Goal: Share content: Share content

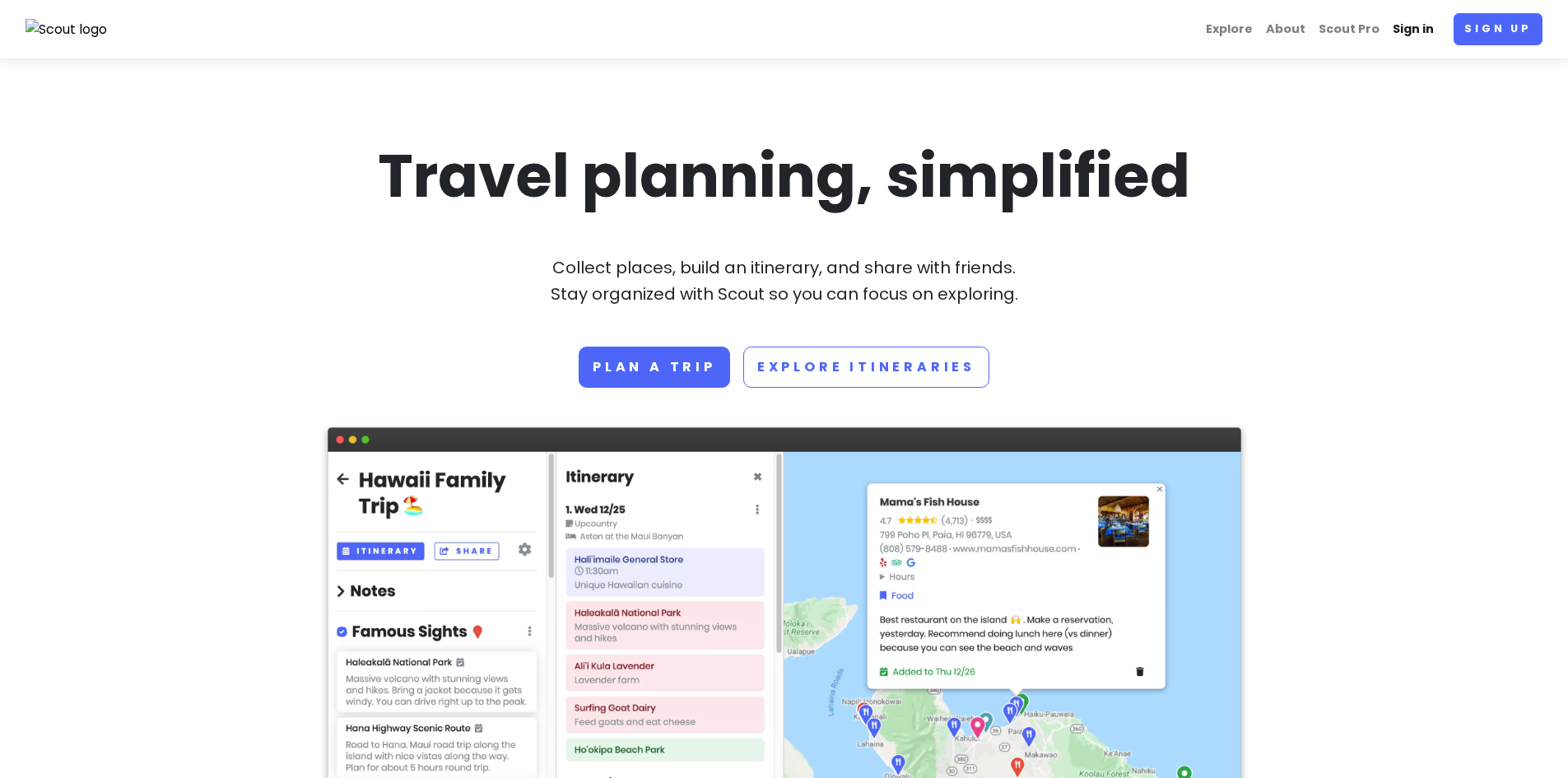
click at [1413, 31] on link "Sign in" at bounding box center [1413, 29] width 55 height 32
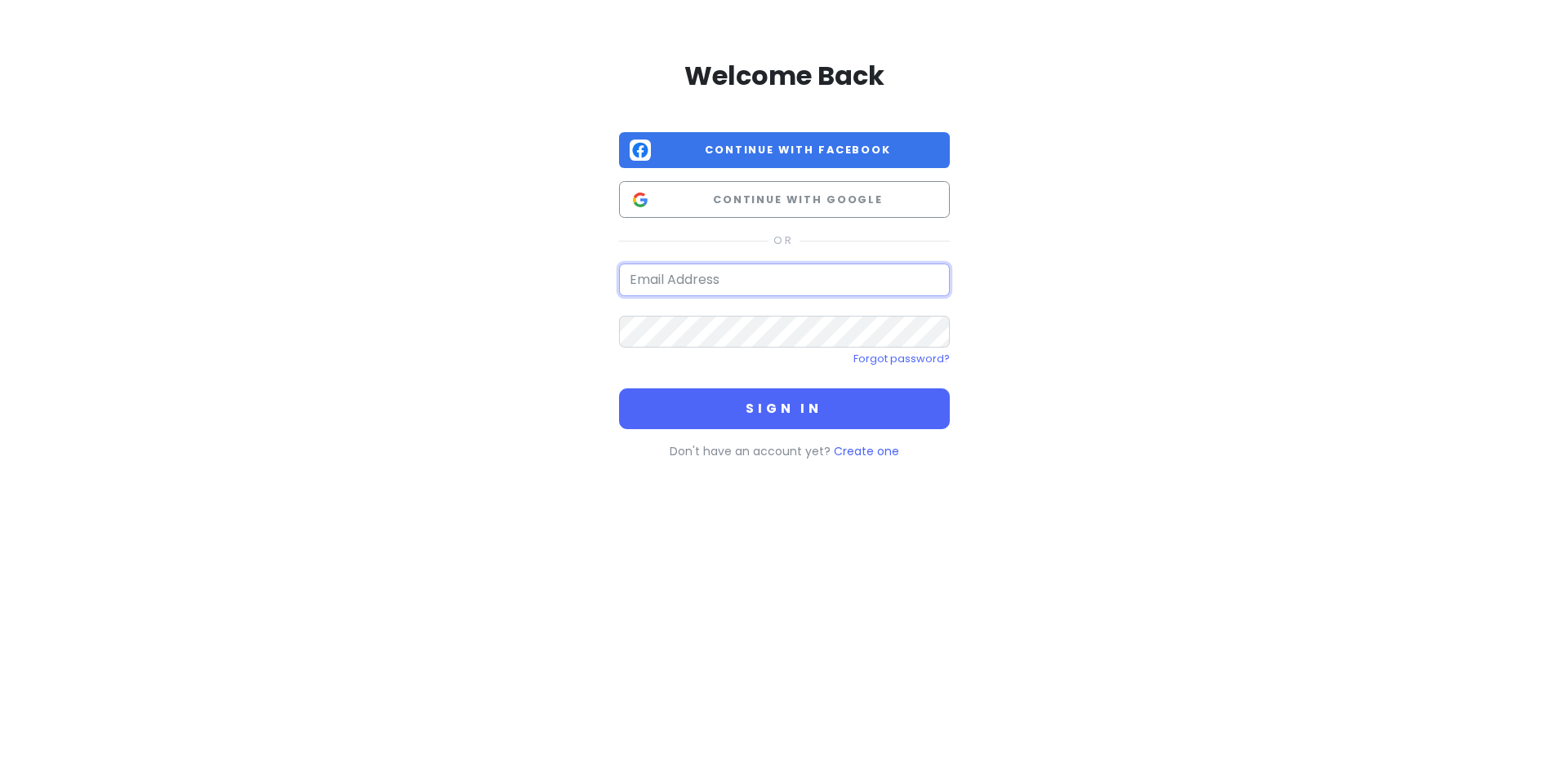
click at [702, 276] on input "email" at bounding box center [784, 279] width 331 height 32
click at [619, 388] on button "Sign in" at bounding box center [784, 409] width 331 height 41
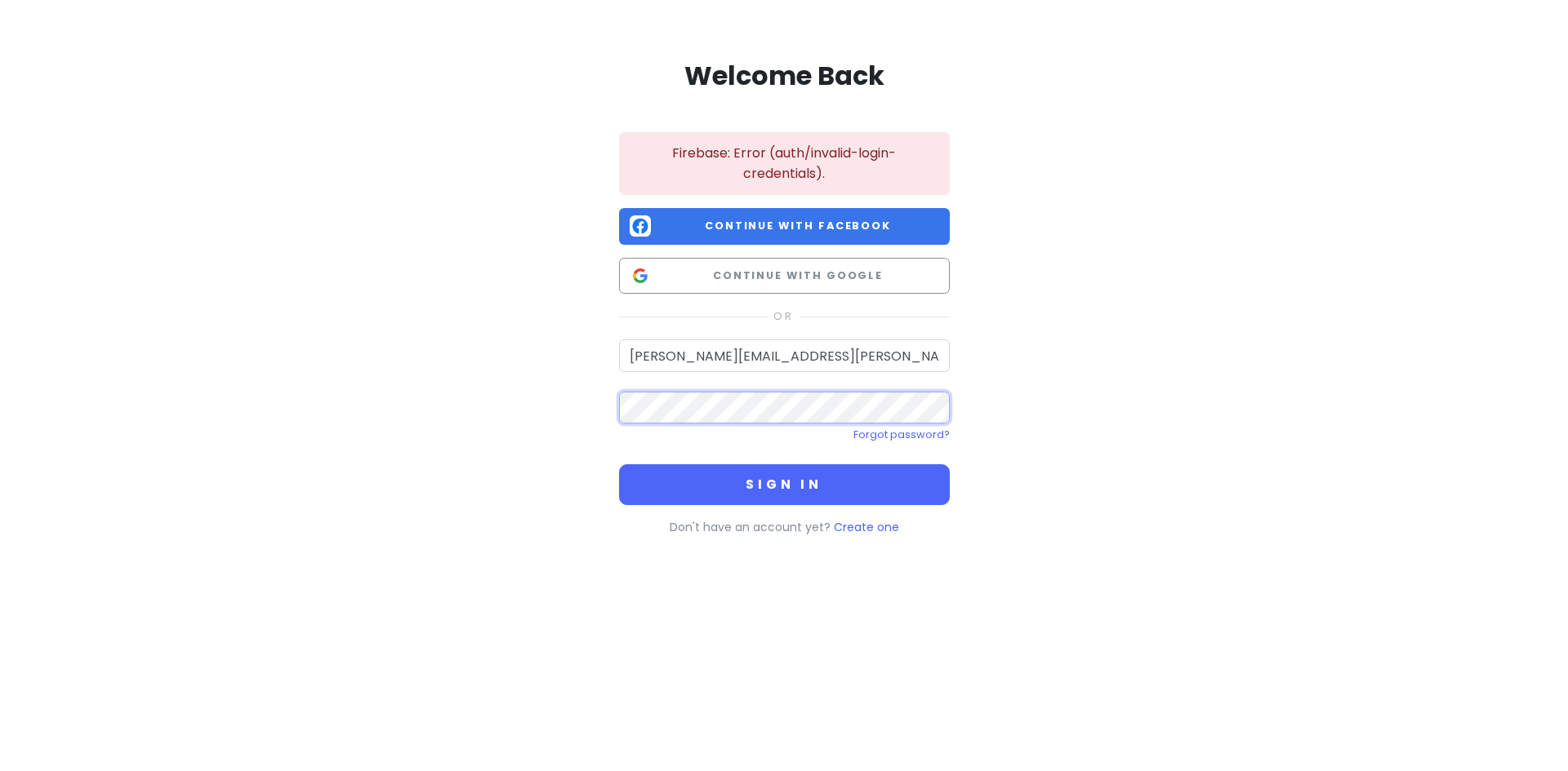
click at [573, 402] on div "Welcome Back Firebase: Error (auth/invalid-login-credentials). Continue with Fa…" at bounding box center [784, 294] width 931 height 589
click at [703, 360] on input "[PERSON_NAME][EMAIL_ADDRESS][PERSON_NAME][DOMAIN_NAME]" at bounding box center [784, 355] width 331 height 32
type input "[PERSON_NAME][EMAIL_ADDRESS][PERSON_NAME][PERSON_NAME][DOMAIN_NAME]"
click at [619, 464] on button "Sign in" at bounding box center [784, 485] width 331 height 41
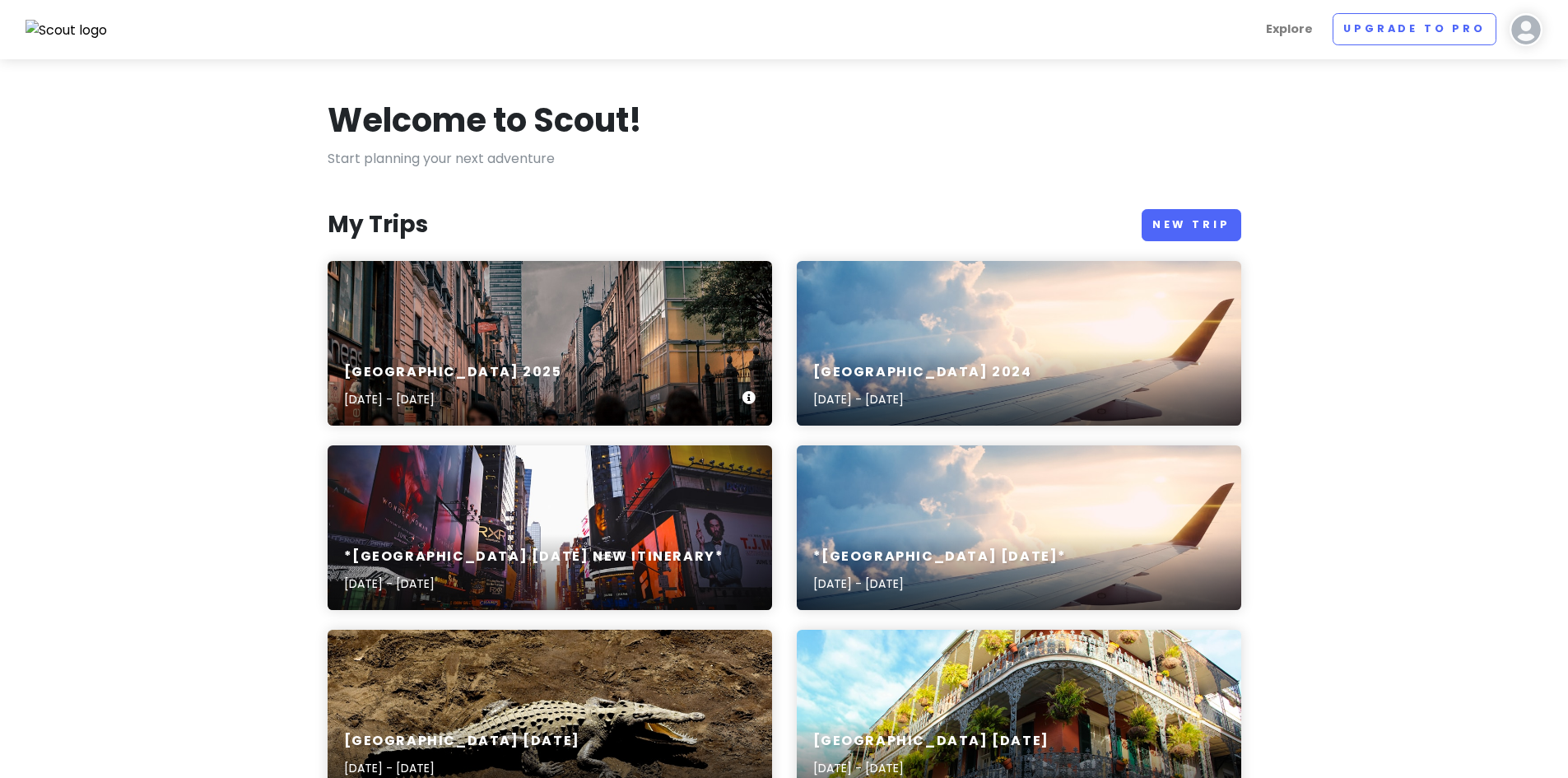
click at [448, 375] on h6 "[GEOGRAPHIC_DATA] 2025" at bounding box center [453, 372] width 218 height 17
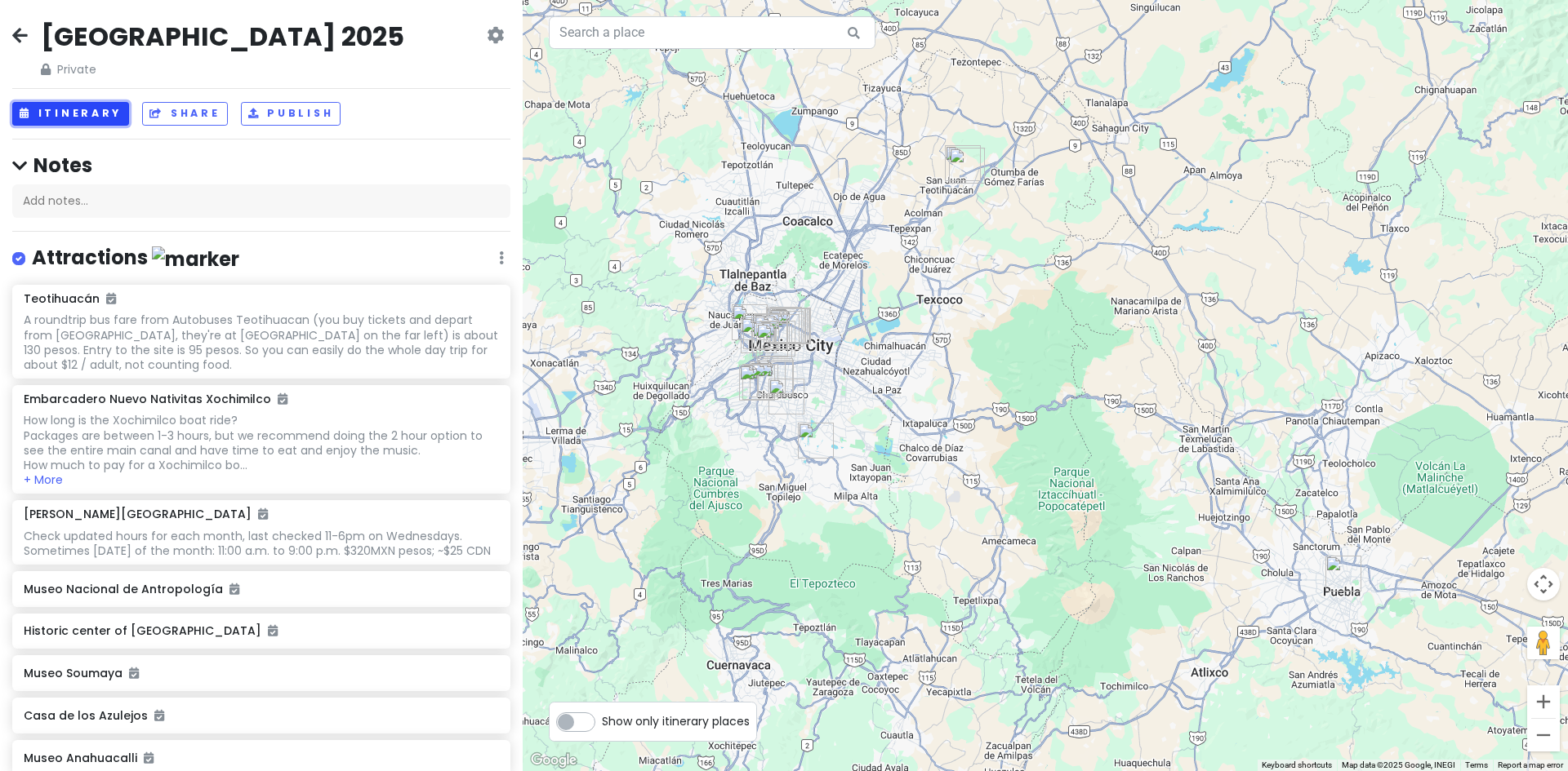
drag, startPoint x: 70, startPoint y: 112, endPoint x: 328, endPoint y: 148, distance: 260.5
click at [70, 112] on button "Itinerary" at bounding box center [70, 114] width 117 height 24
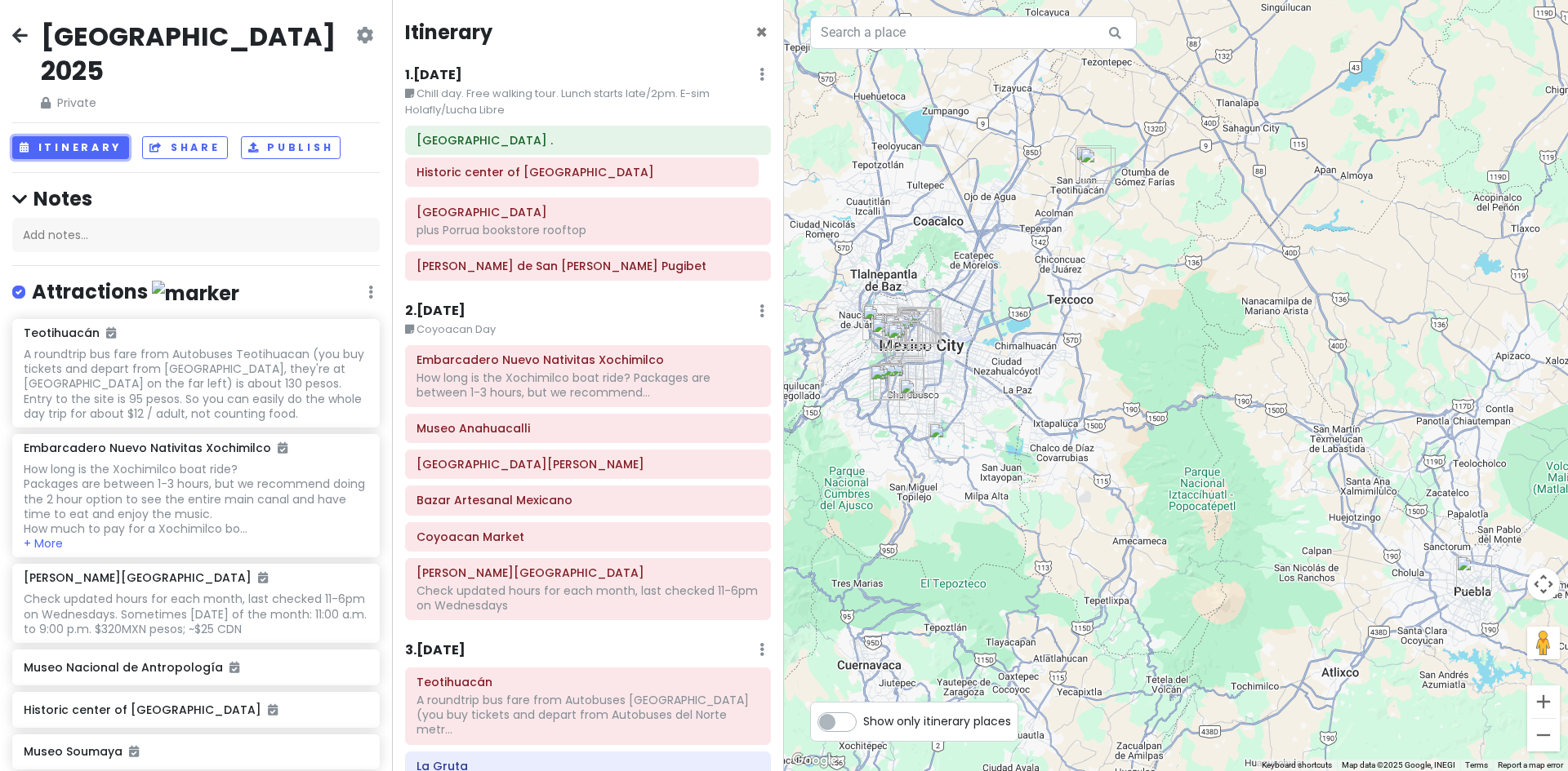
drag, startPoint x: 613, startPoint y: 190, endPoint x: 641, endPoint y: 185, distance: 28.4
click at [641, 185] on div "[GEOGRAPHIC_DATA] . Historic center of [GEOGRAPHIC_DATA] plus Porrua bookstore …" at bounding box center [587, 207] width 391 height 162
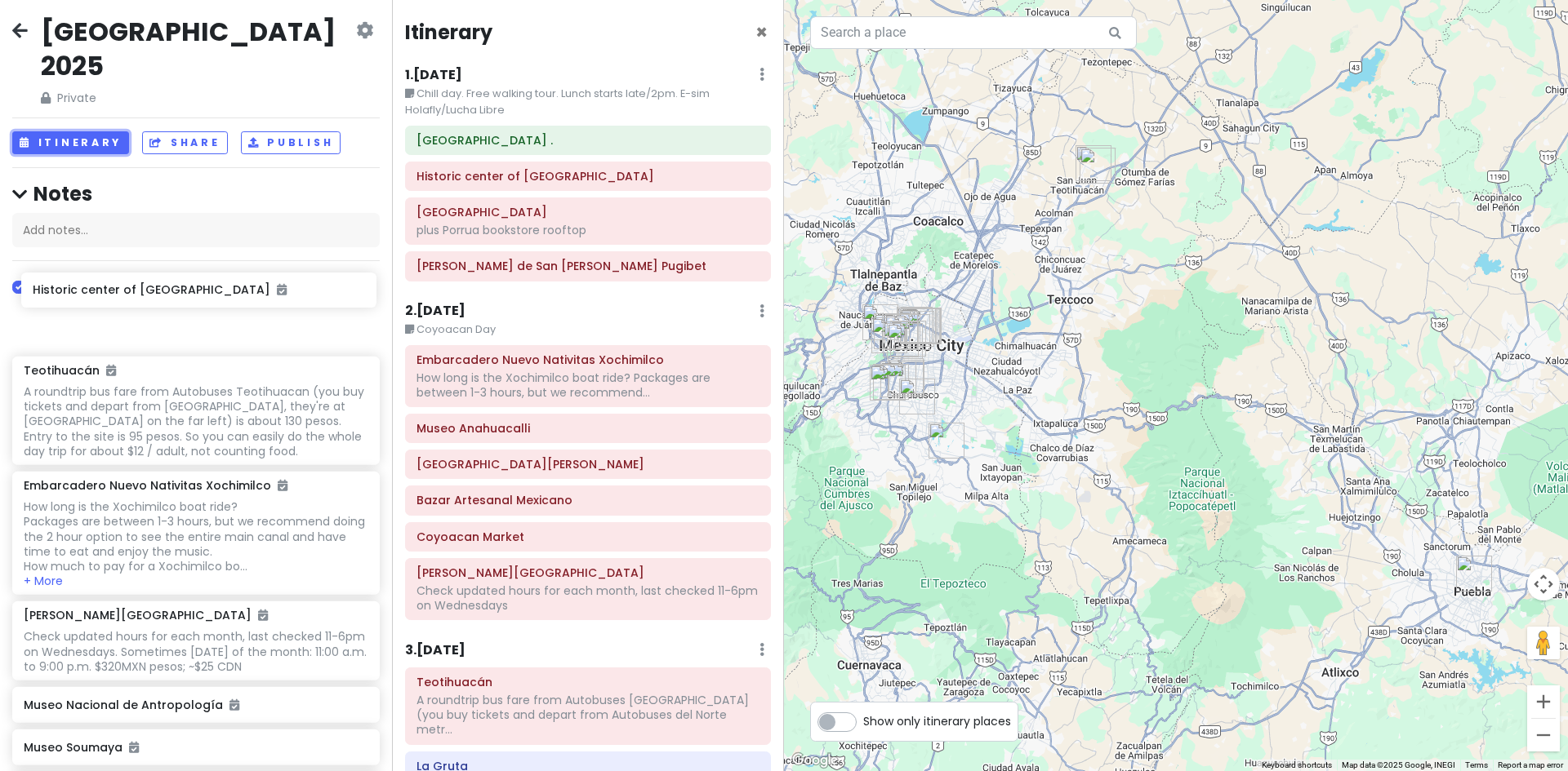
drag, startPoint x: 65, startPoint y: 680, endPoint x: 73, endPoint y: 296, distance: 384.1
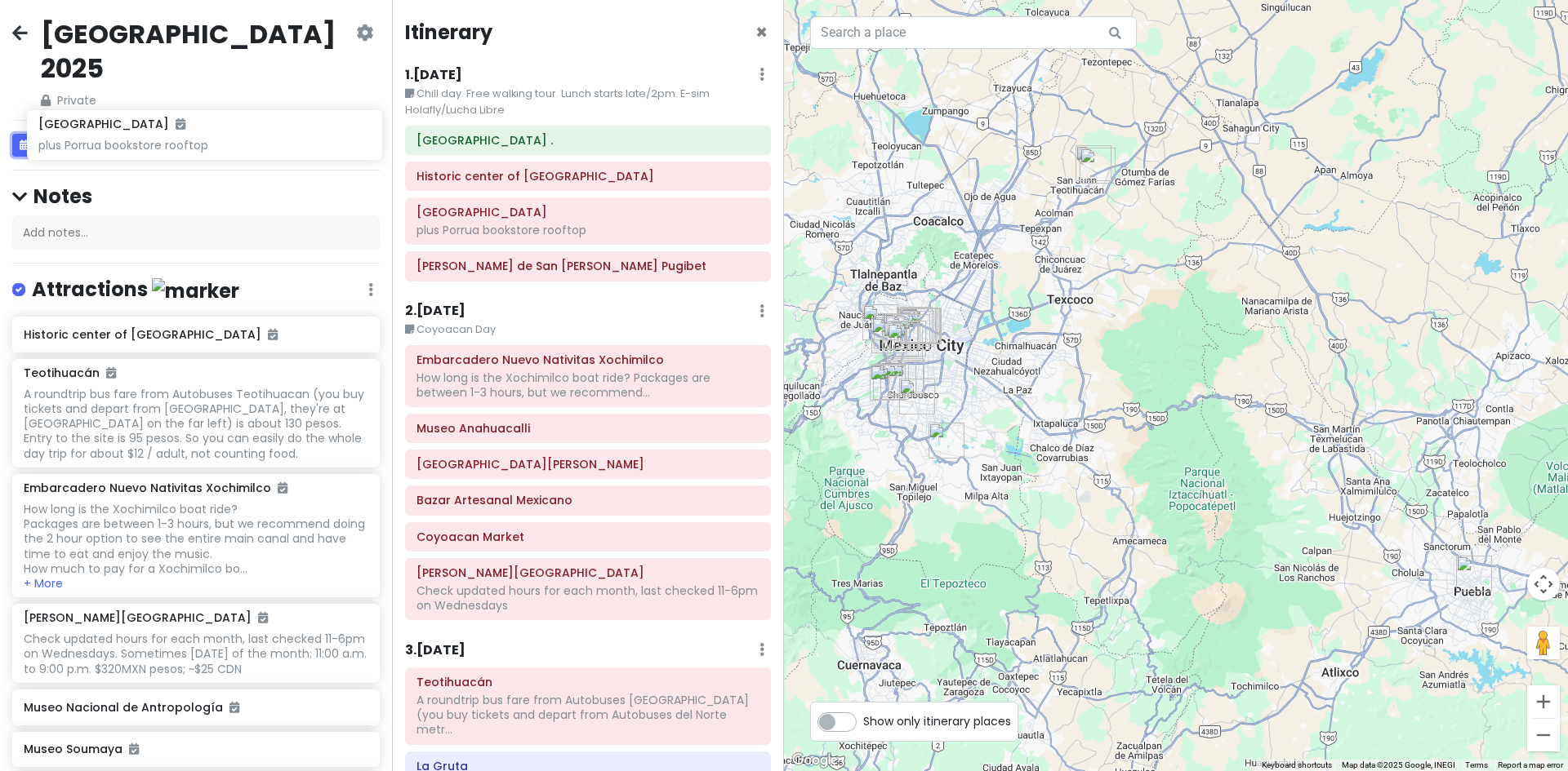
scroll to position [0, 0]
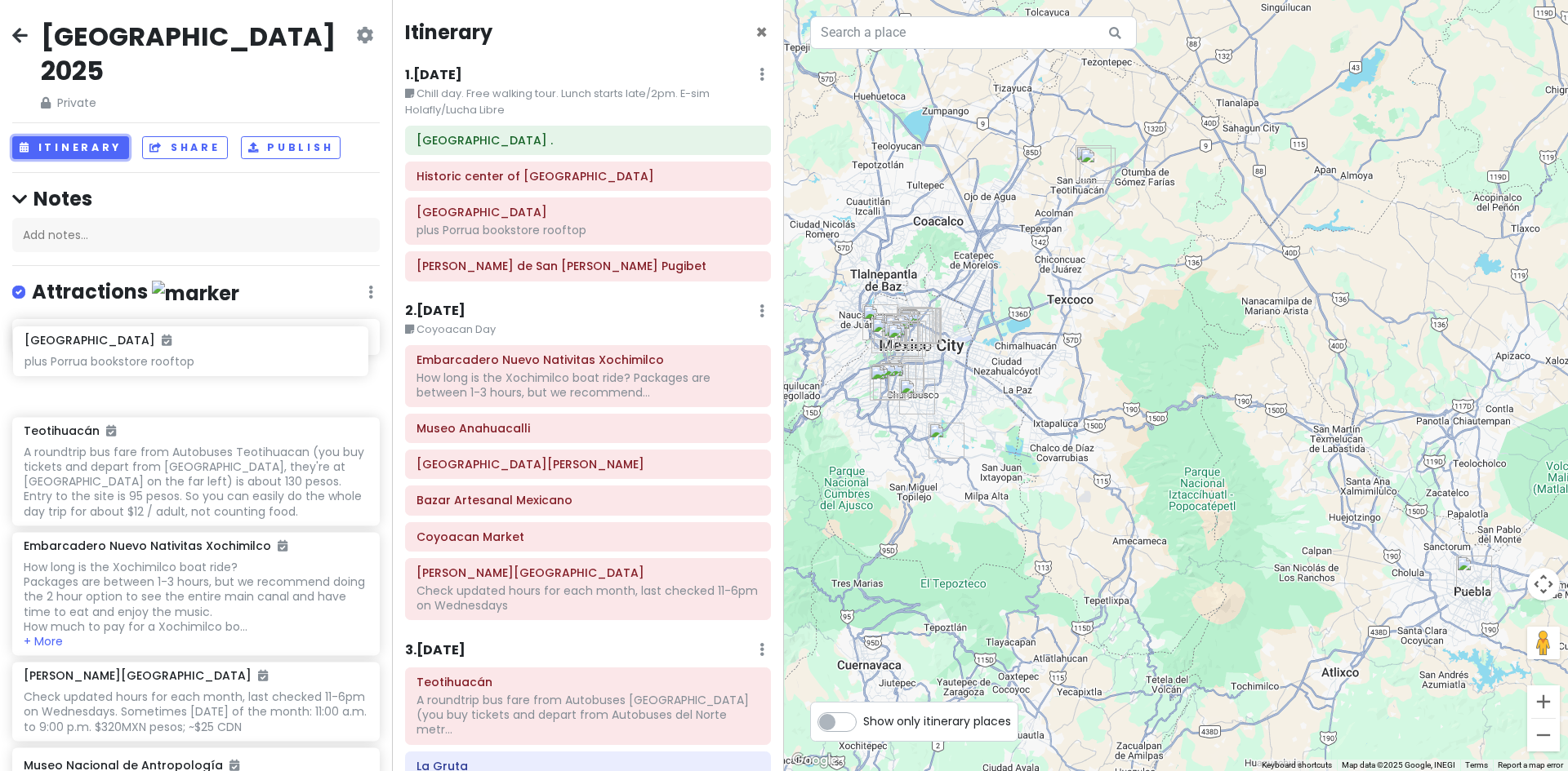
drag, startPoint x: 83, startPoint y: 659, endPoint x: 84, endPoint y: 365, distance: 294.0
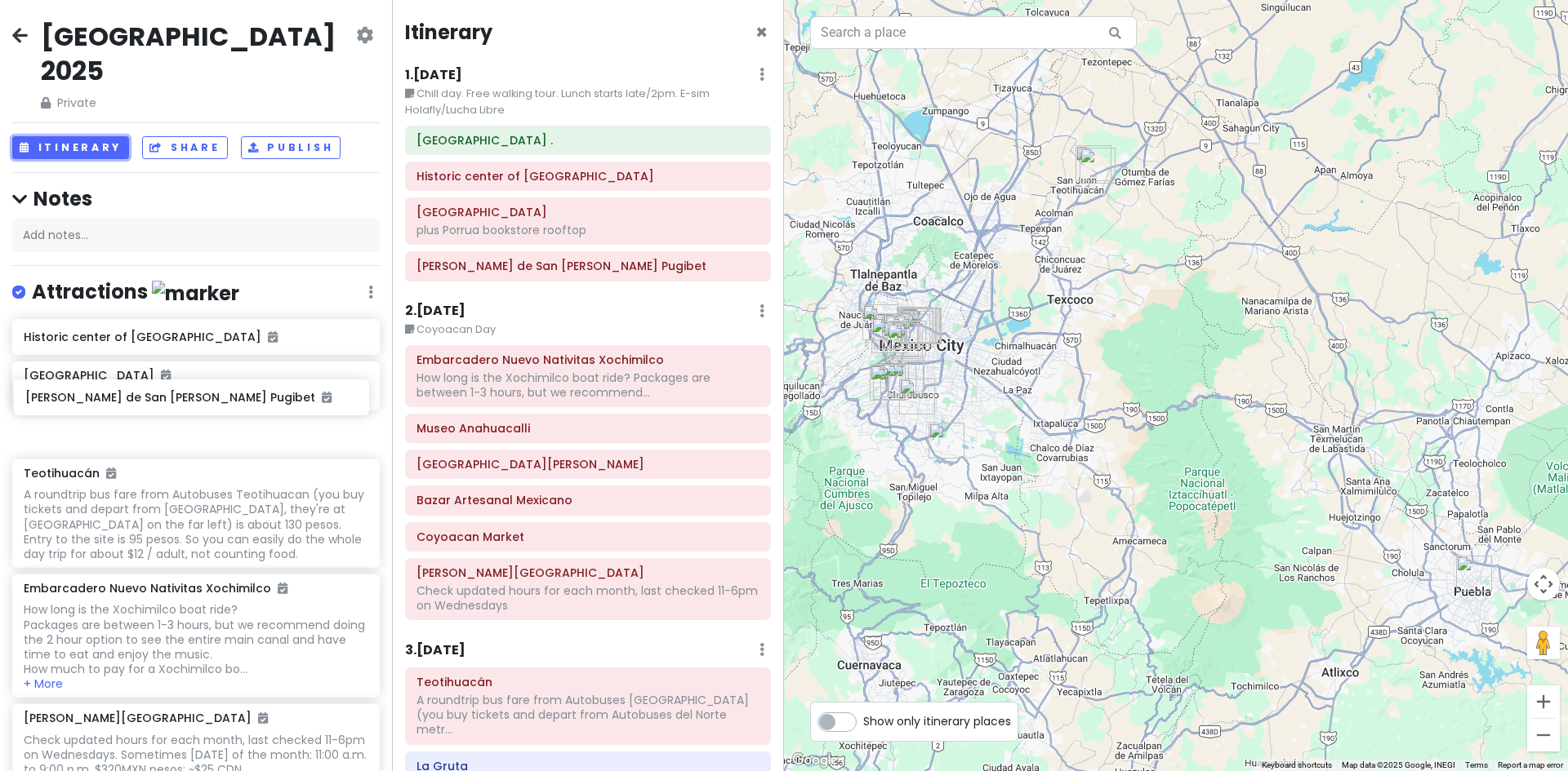
drag, startPoint x: 134, startPoint y: 666, endPoint x: 136, endPoint y: 403, distance: 263.0
click at [118, 329] on h6 "Historic center of [GEOGRAPHIC_DATA]" at bounding box center [190, 336] width 332 height 15
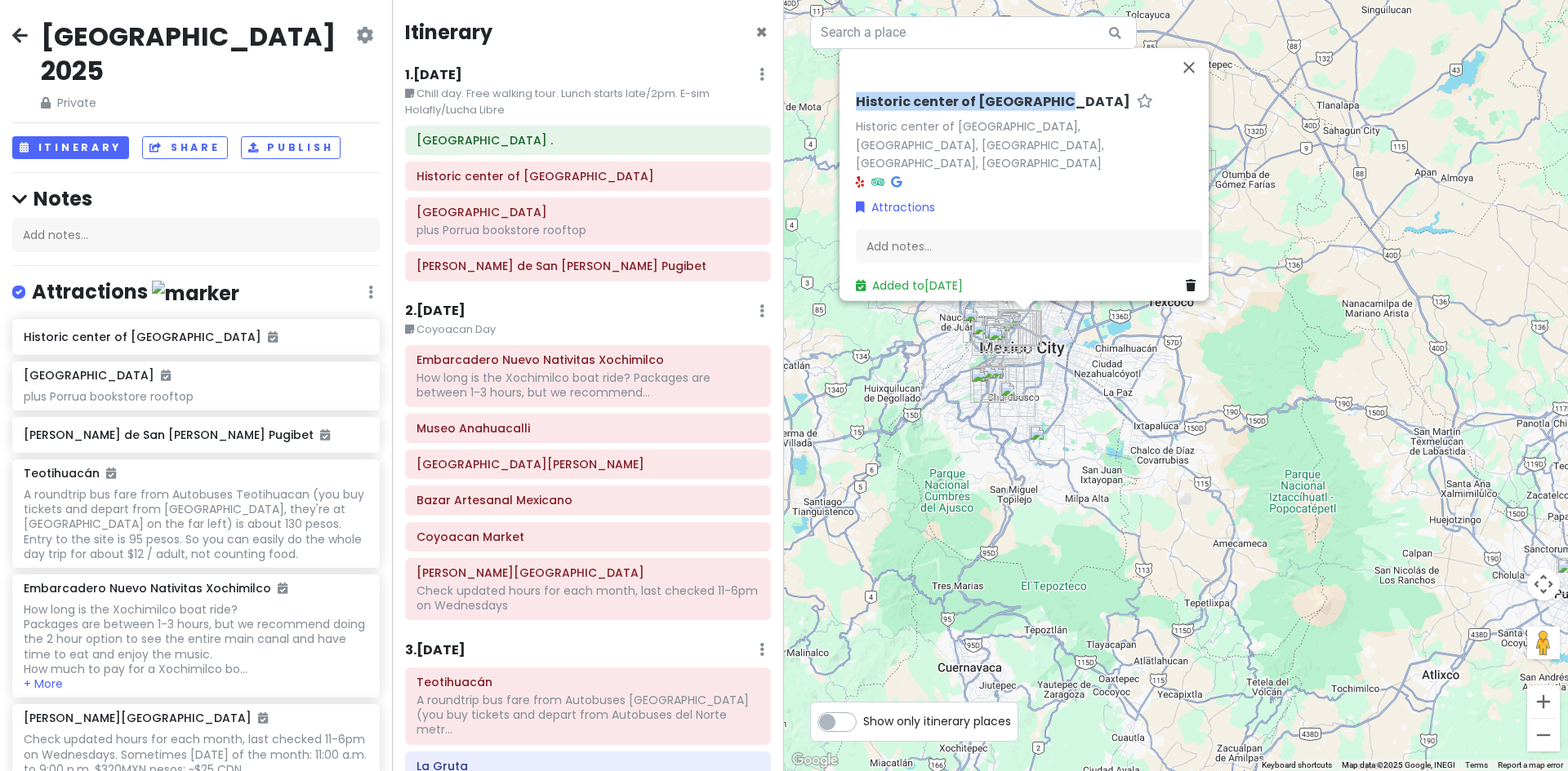
drag, startPoint x: 847, startPoint y: 108, endPoint x: 1043, endPoint y: 119, distance: 196.3
click at [1043, 119] on div "Historic center of [GEOGRAPHIC_DATA] of [GEOGRAPHIC_DATA], [GEOGRAPHIC_DATA], […" at bounding box center [1028, 193] width 359 height 213
copy h6 "Historic center of [GEOGRAPHIC_DATA]"
drag, startPoint x: 1194, startPoint y: 80, endPoint x: 1154, endPoint y: 97, distance: 43.5
click at [1194, 80] on button "Close" at bounding box center [1189, 67] width 39 height 39
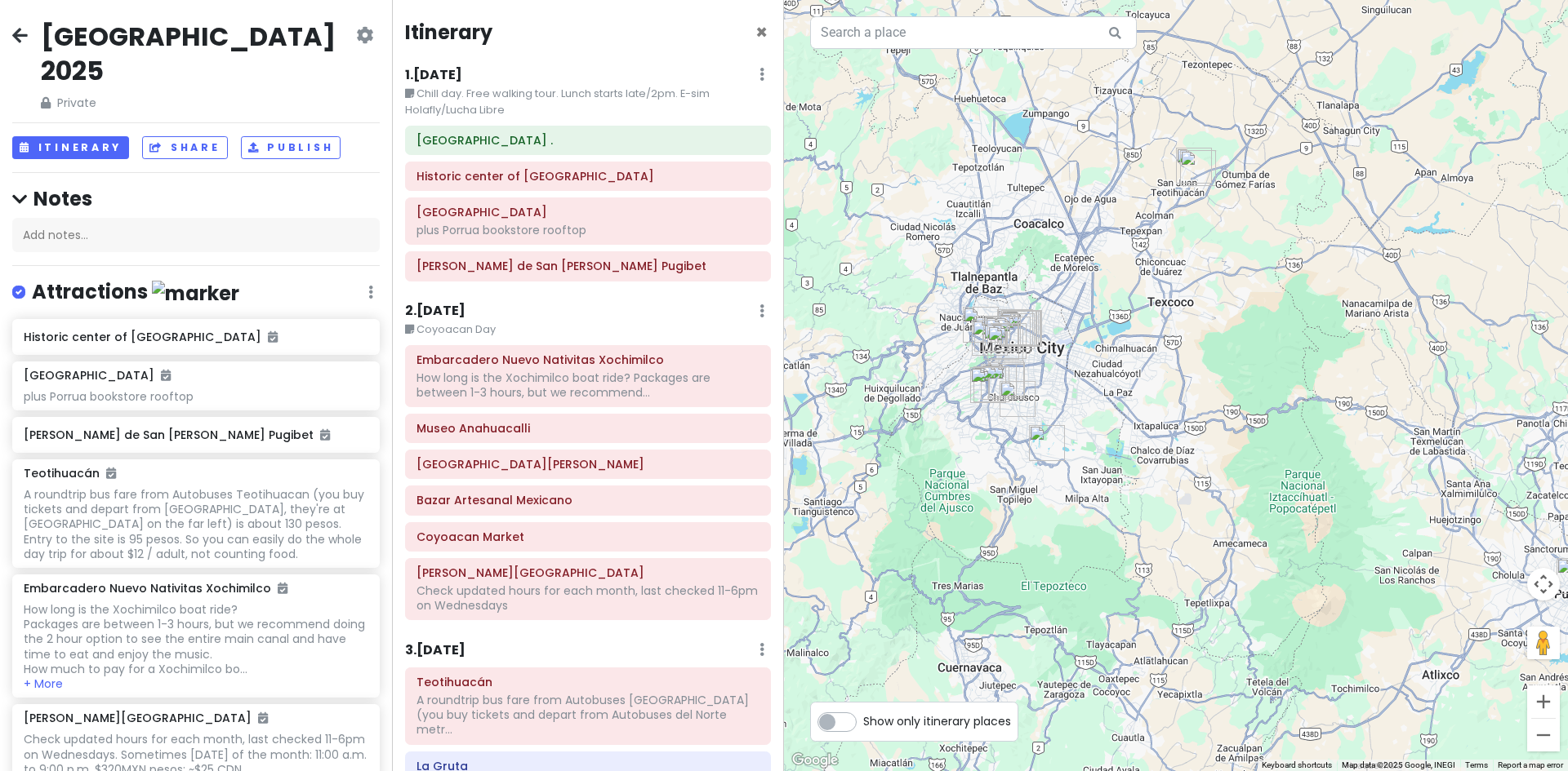
drag, startPoint x: 462, startPoint y: 143, endPoint x: 752, endPoint y: 74, distance: 298.1
click at [759, 74] on icon at bounding box center [761, 74] width 5 height 13
click at [401, 214] on div "[GEOGRAPHIC_DATA] plus Porrua bookstore rooftop" at bounding box center [587, 221] width 391 height 47
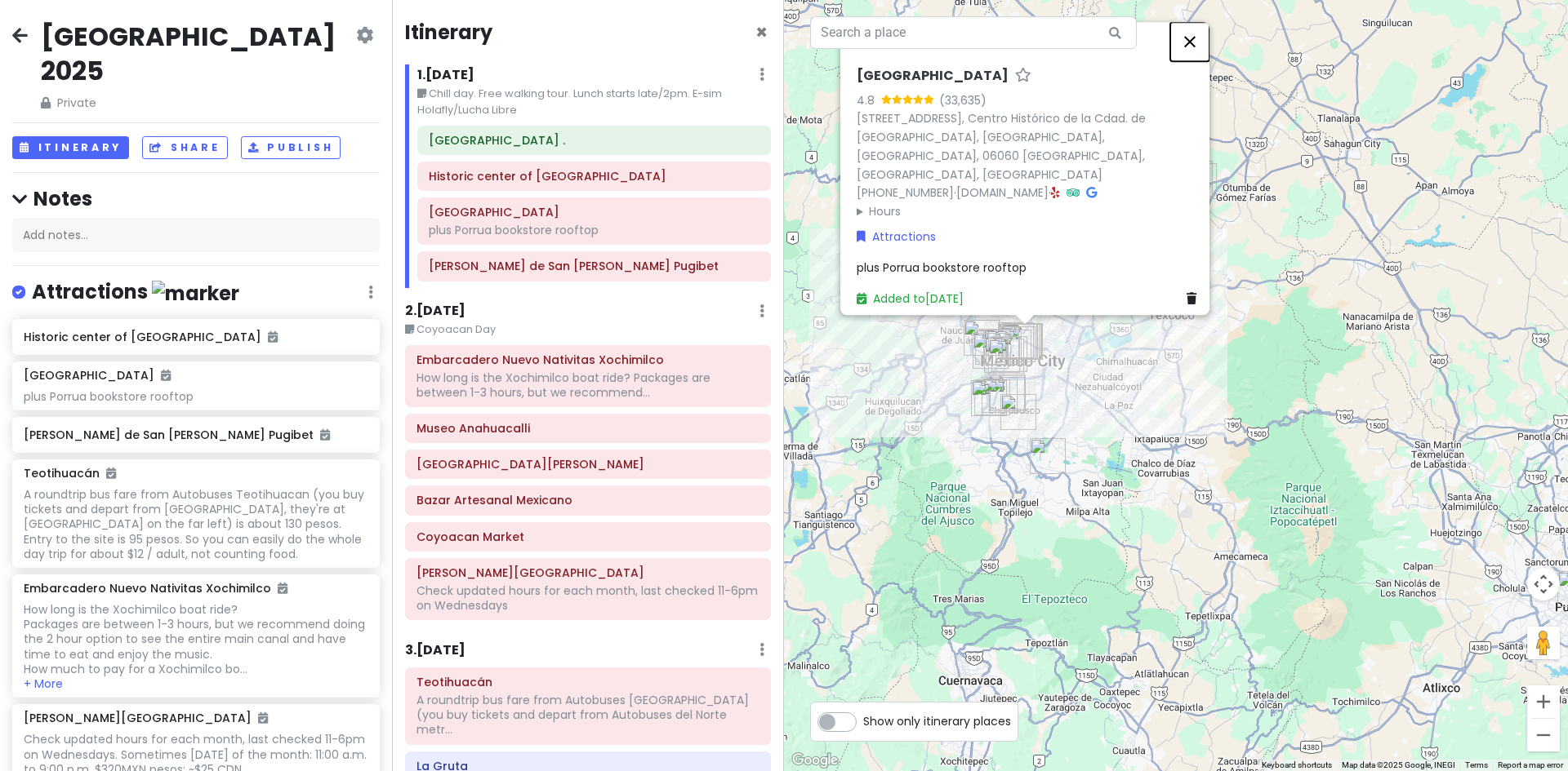
click at [1195, 61] on button "Close" at bounding box center [1190, 41] width 39 height 39
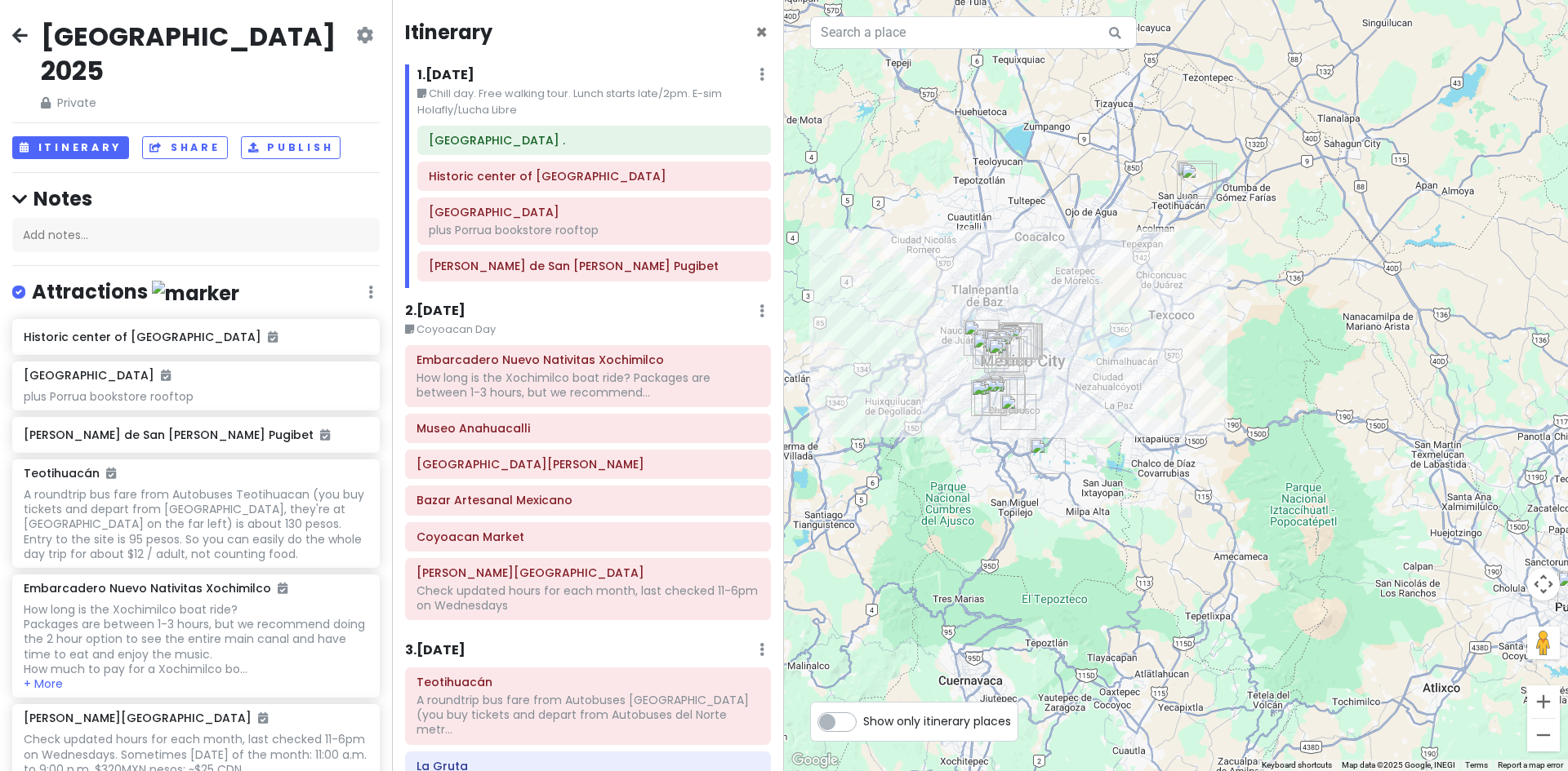
click at [13, 31] on icon at bounding box center [20, 34] width 16 height 13
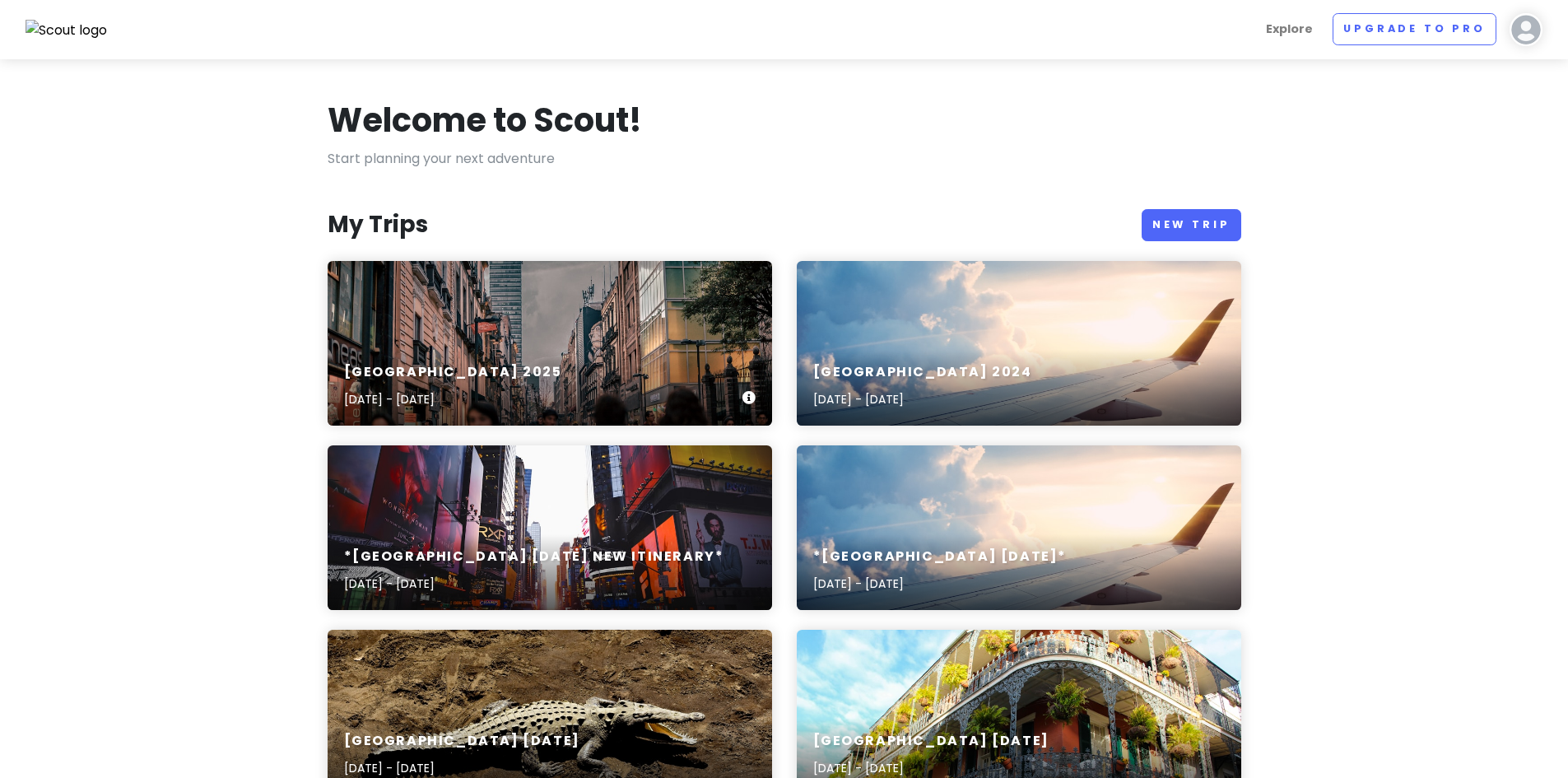
click at [489, 350] on div "[GEOGRAPHIC_DATA] [DATE], 2025 - [DATE]" at bounding box center [549, 386] width 444 height 78
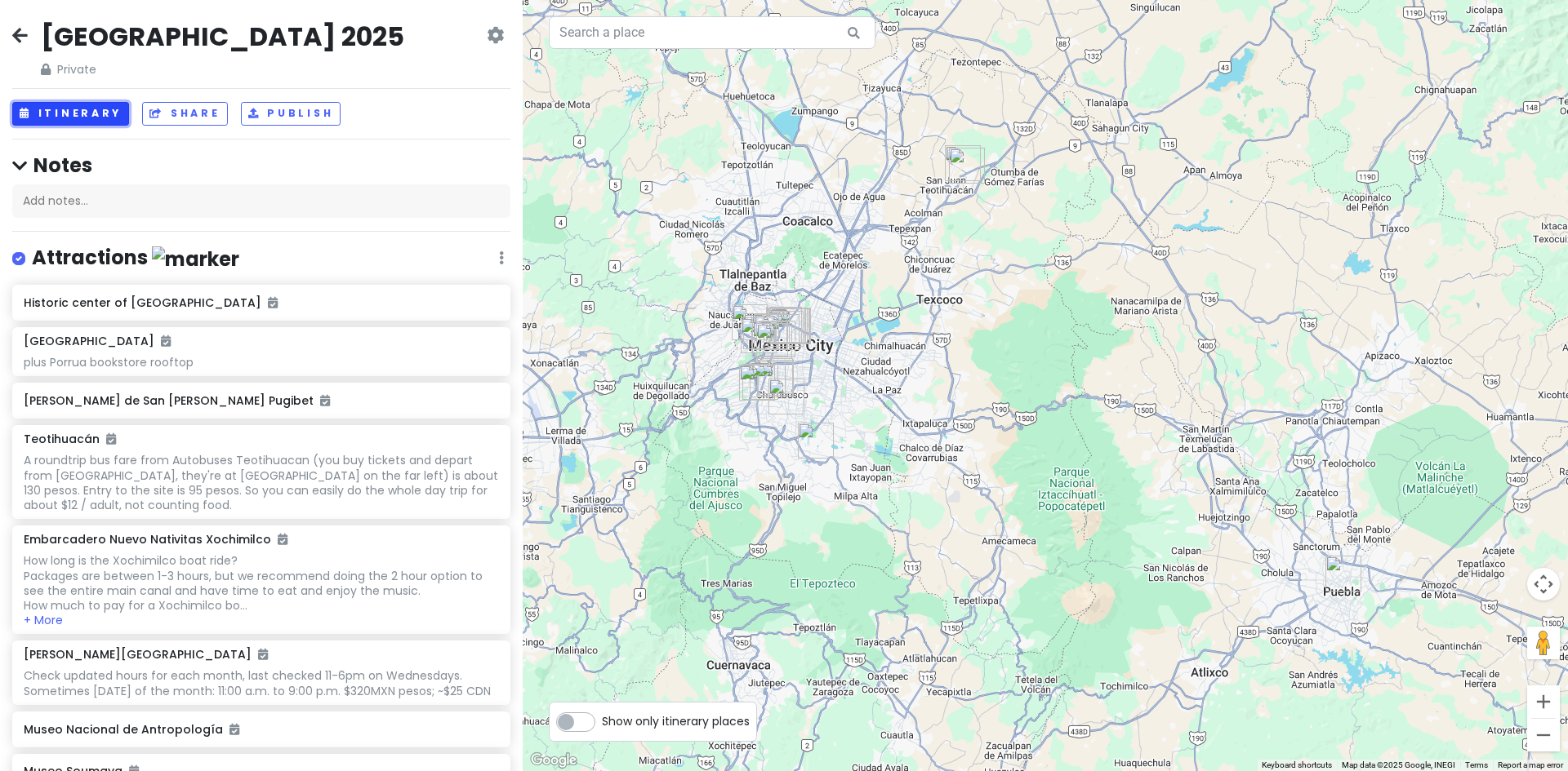
click at [80, 113] on button "Itinerary" at bounding box center [70, 114] width 117 height 24
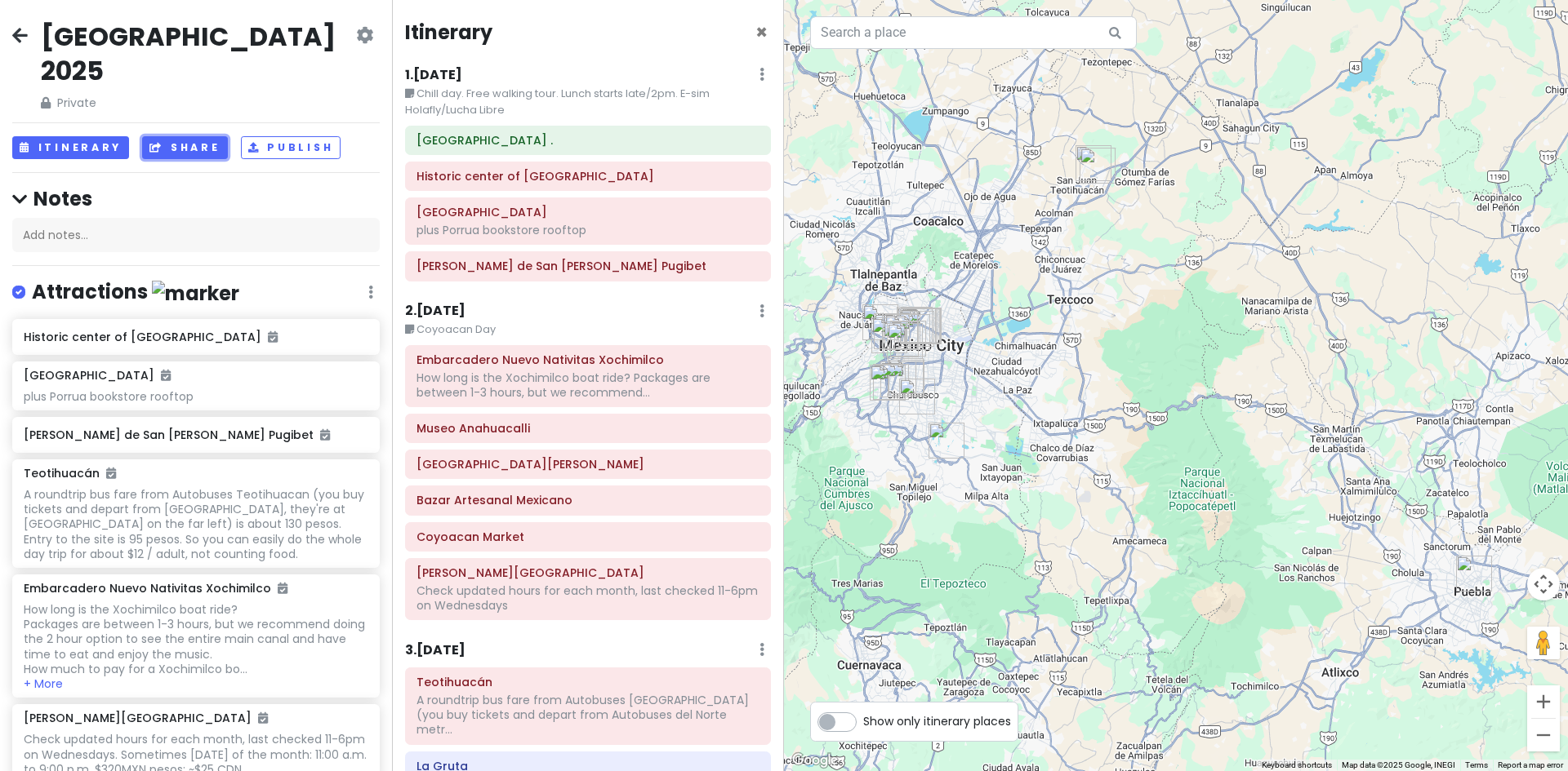
click at [181, 137] on button "Share" at bounding box center [184, 148] width 85 height 24
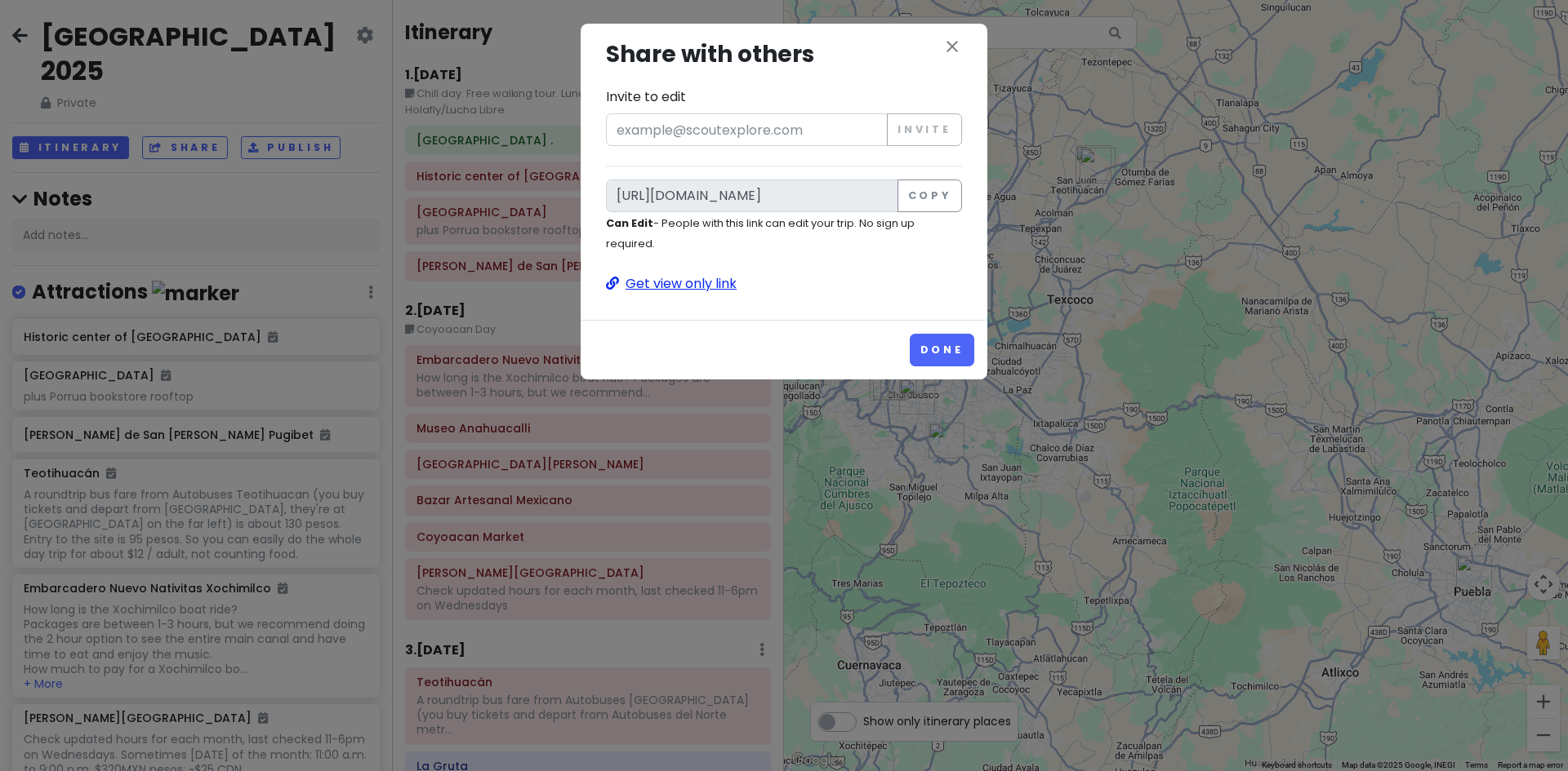
click at [679, 291] on p "Get view only link" at bounding box center [784, 284] width 356 height 22
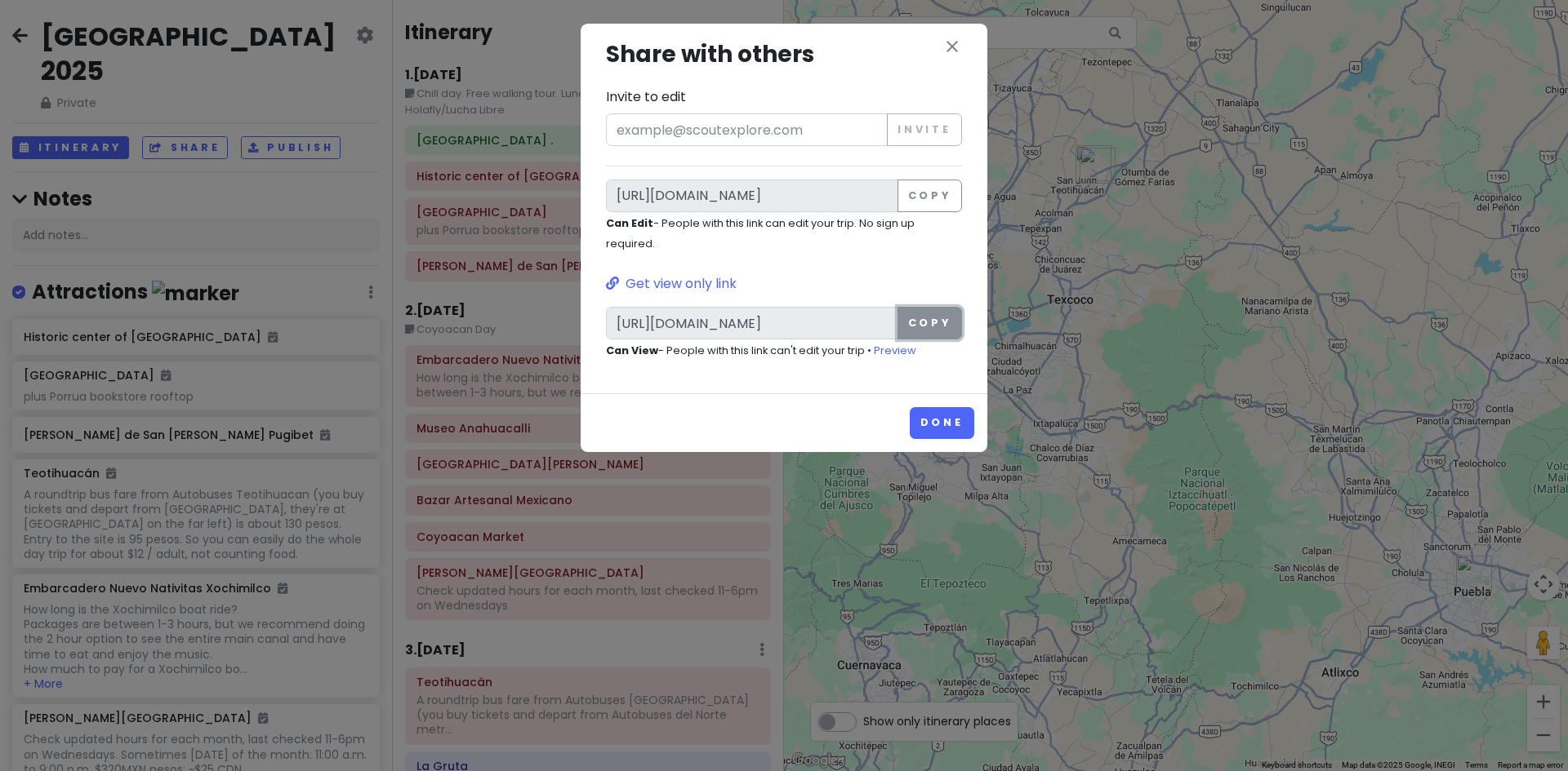
click at [928, 326] on button "Copy" at bounding box center [930, 323] width 65 height 32
click at [891, 353] on link "Preview" at bounding box center [894, 350] width 42 height 14
click at [950, 51] on icon "close" at bounding box center [952, 46] width 20 height 20
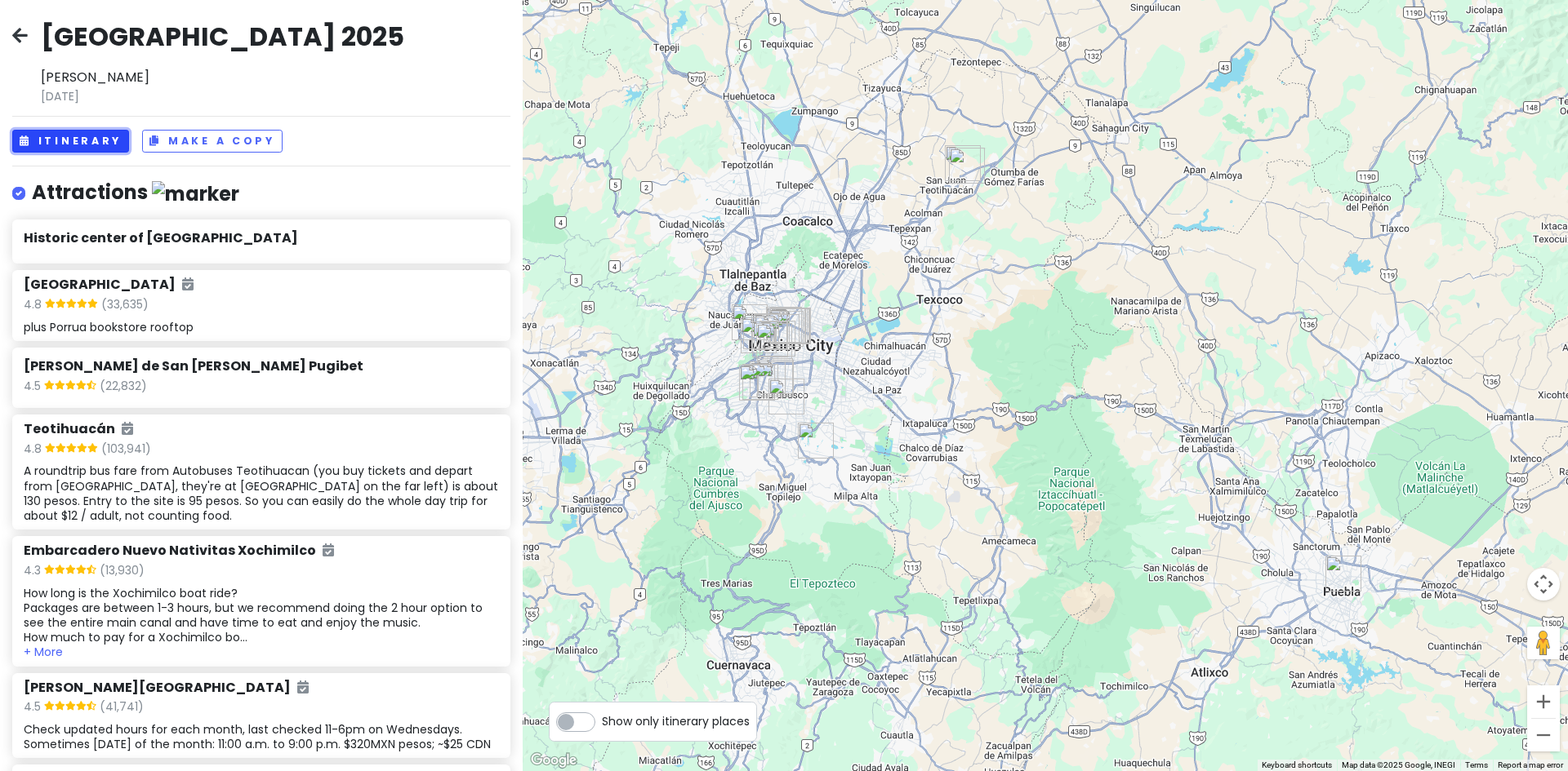
click at [72, 140] on button "Itinerary" at bounding box center [70, 142] width 117 height 24
